Goal: Transaction & Acquisition: Book appointment/travel/reservation

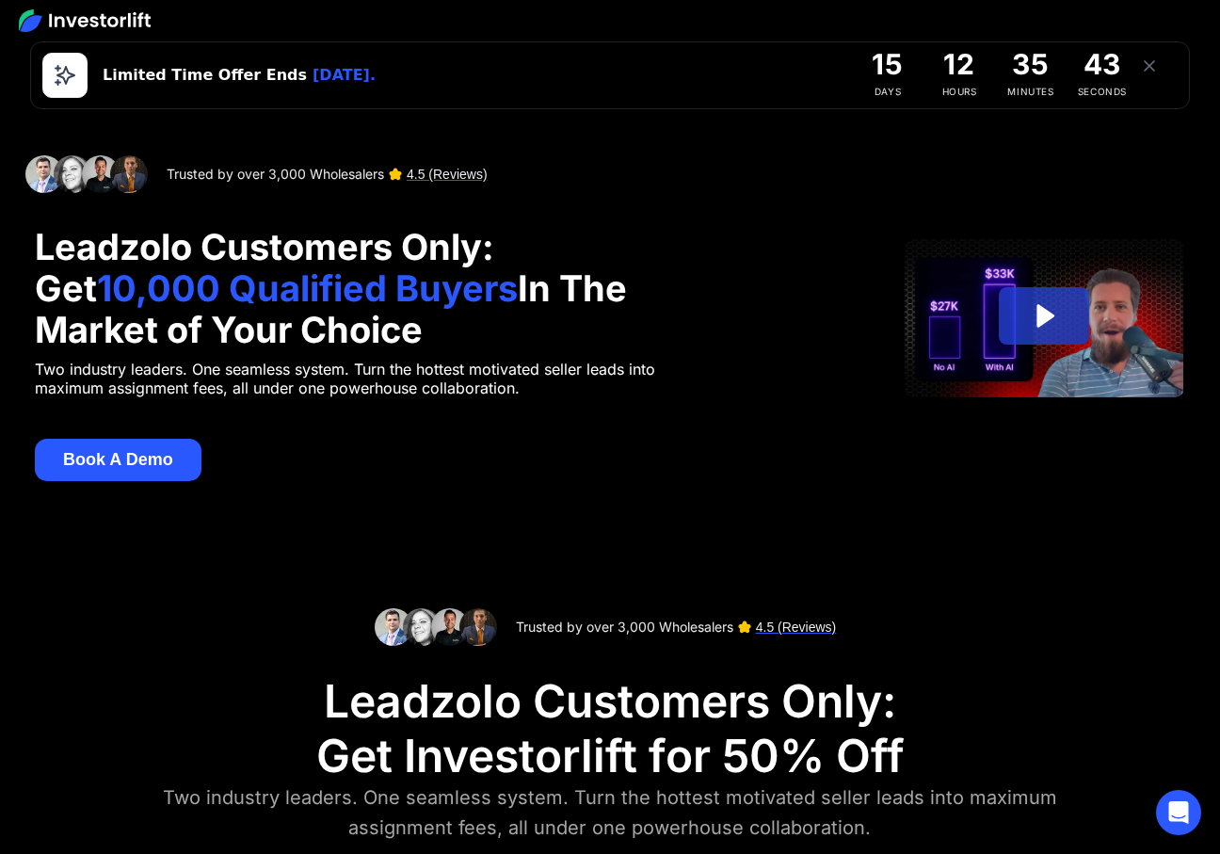
scroll to position [577, 0]
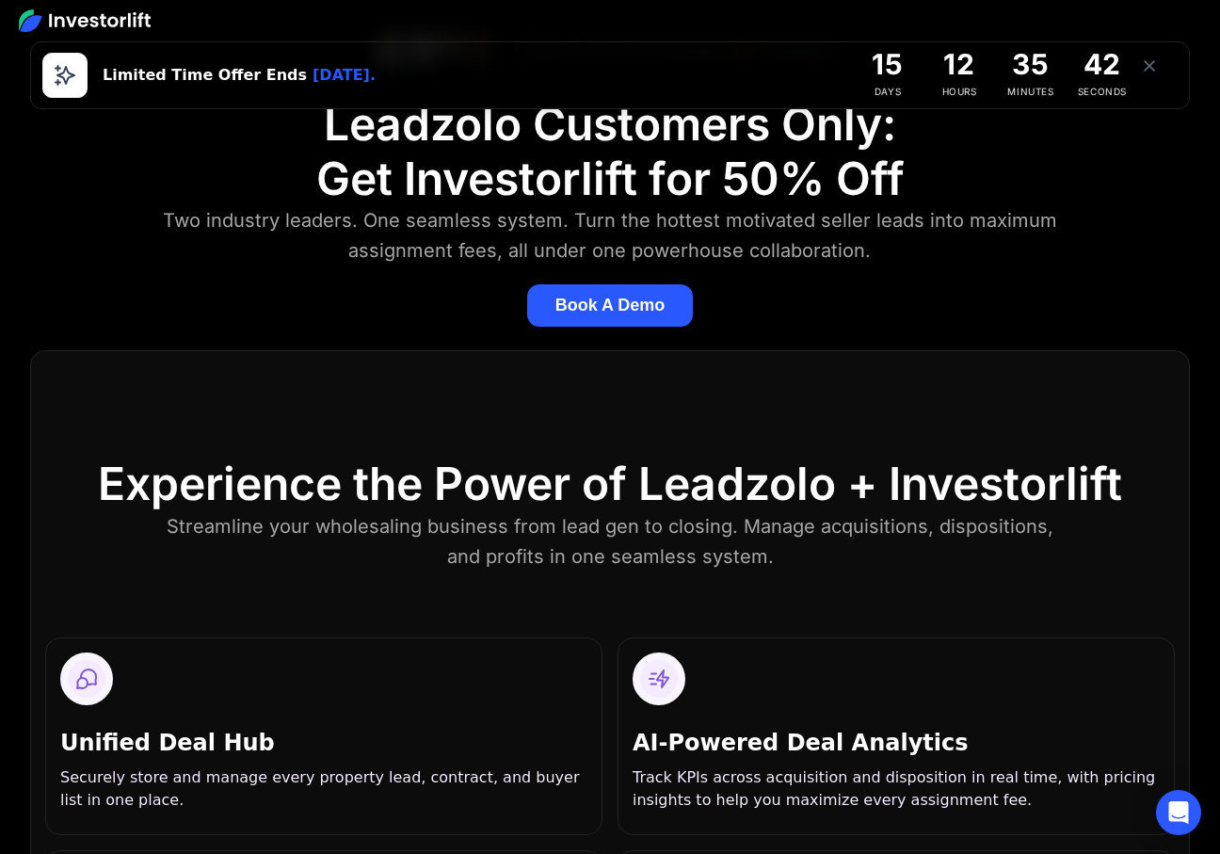
click at [626, 302] on button "Book A Demo" at bounding box center [610, 305] width 167 height 42
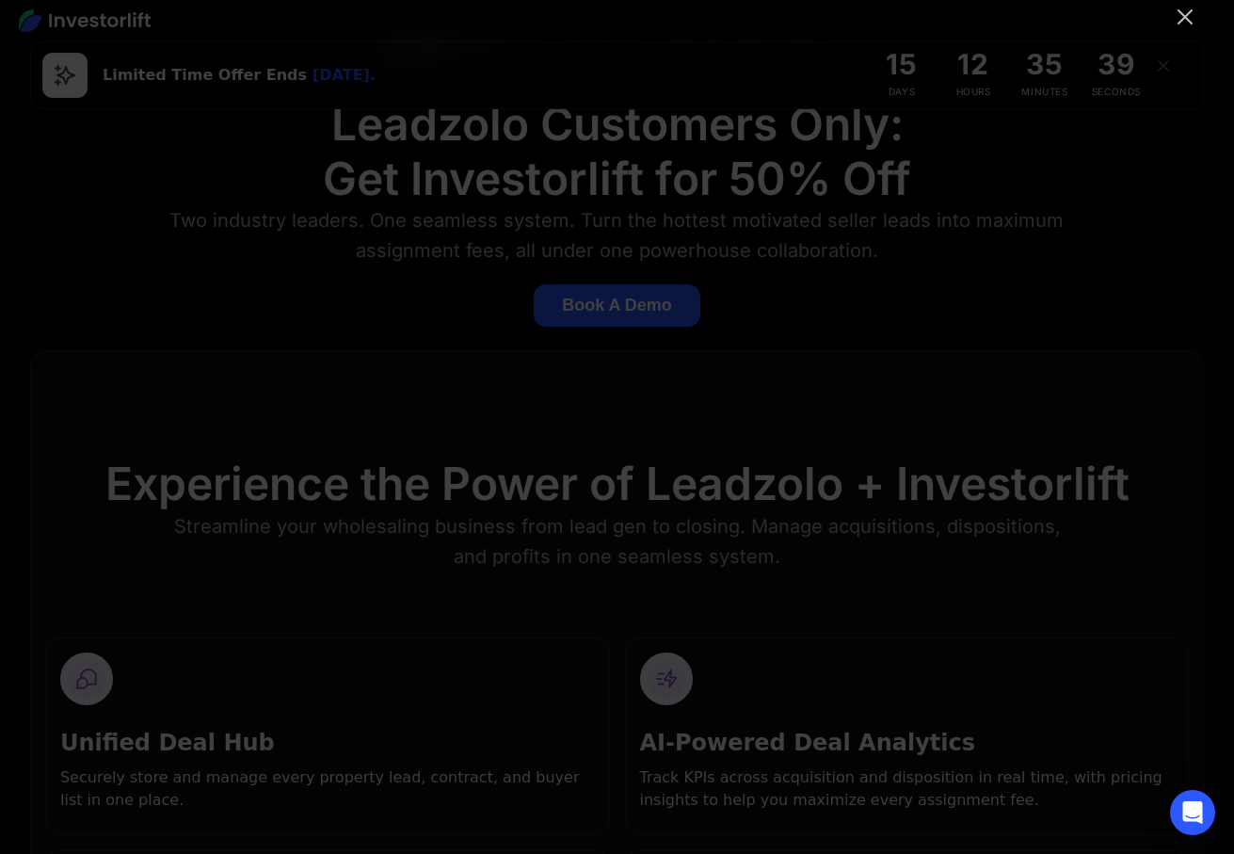
drag, startPoint x: 1186, startPoint y: 13, endPoint x: 1146, endPoint y: 22, distance: 40.4
click at [1186, 14] on icon "Close" at bounding box center [1185, 17] width 23 height 23
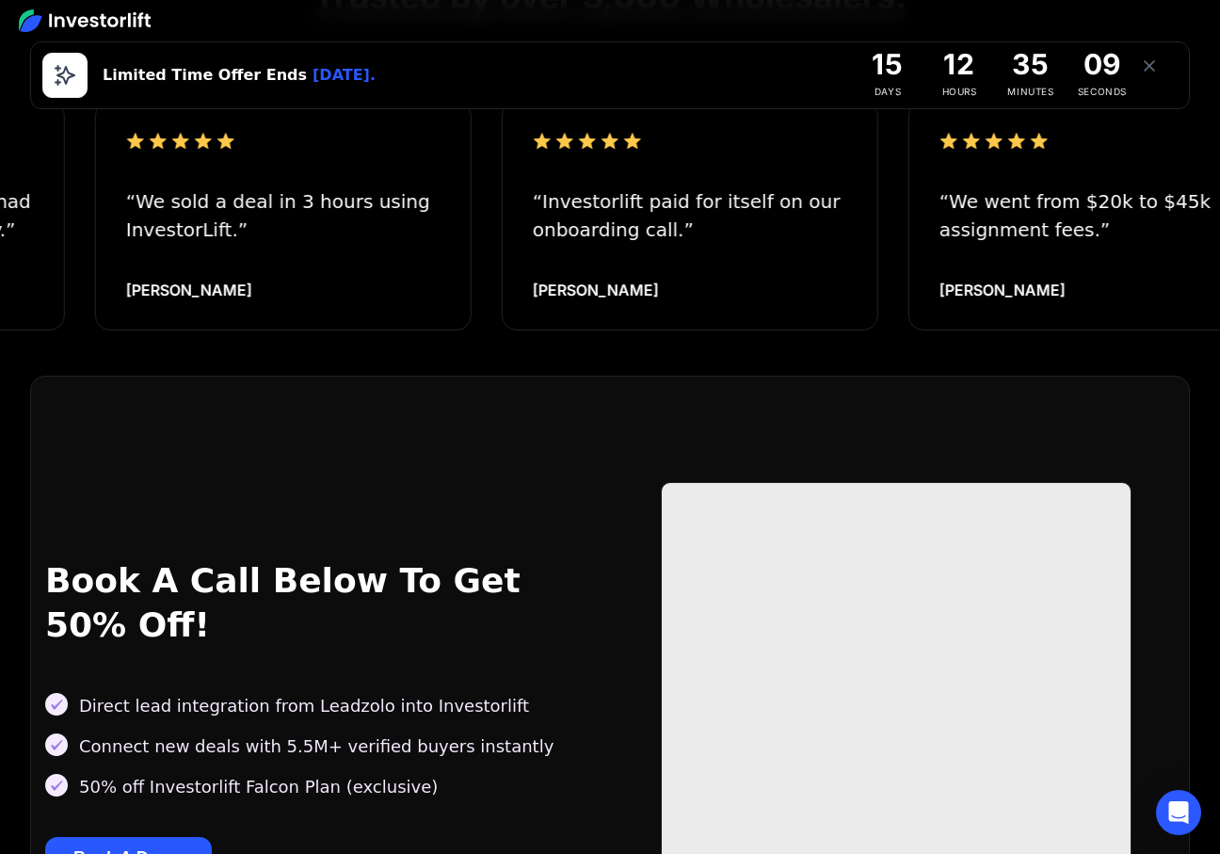
scroll to position [2385, 0]
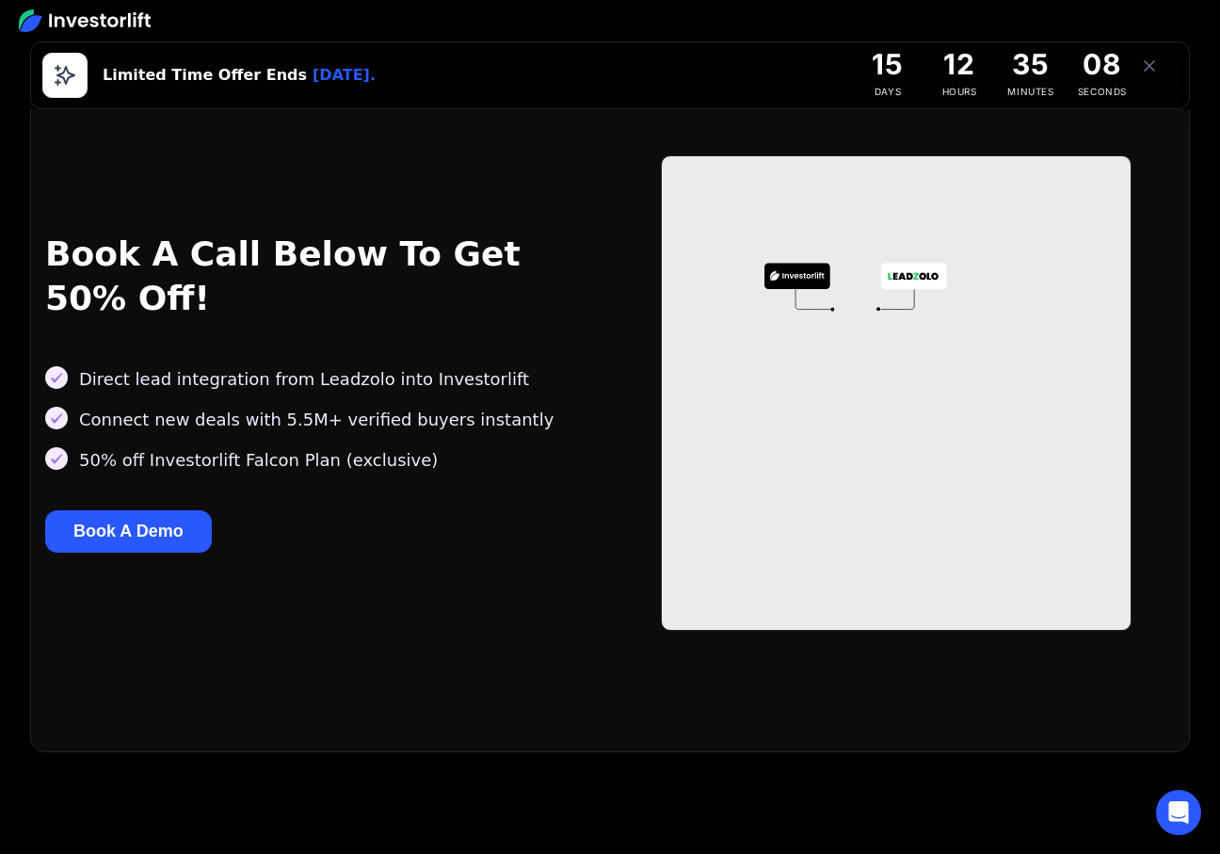
click at [139, 510] on button "Book A Demo" at bounding box center [128, 531] width 167 height 42
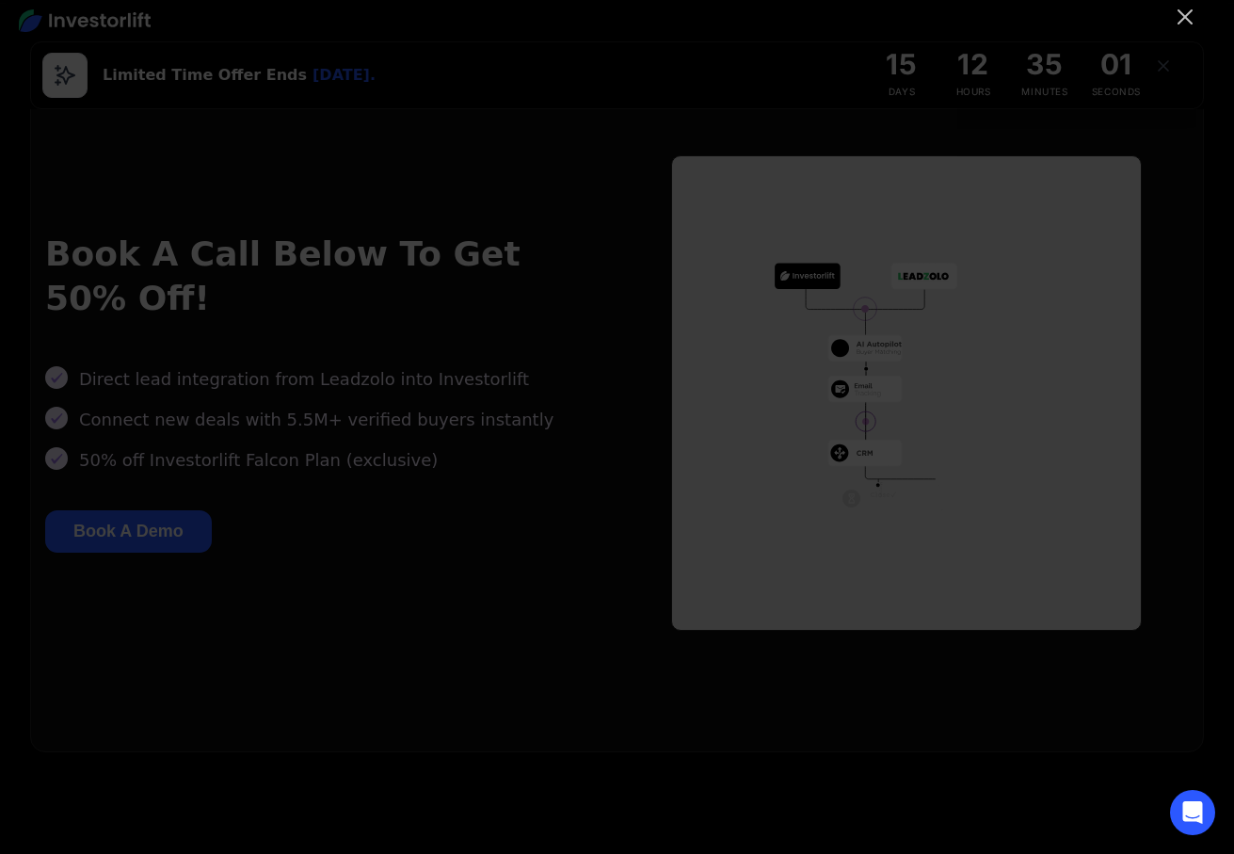
click at [1183, 20] on icon "Close" at bounding box center [1185, 17] width 23 height 23
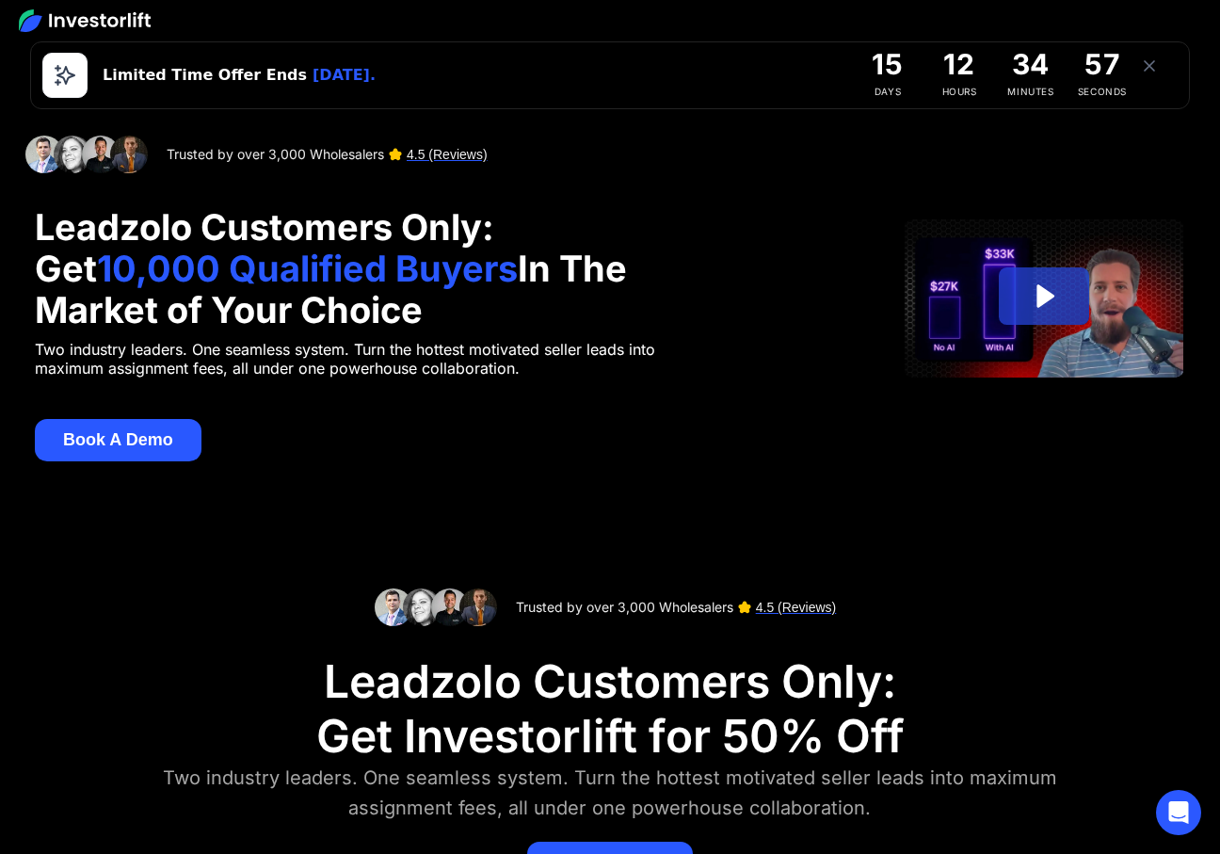
scroll to position [0, 0]
